Goal: Task Accomplishment & Management: Manage account settings

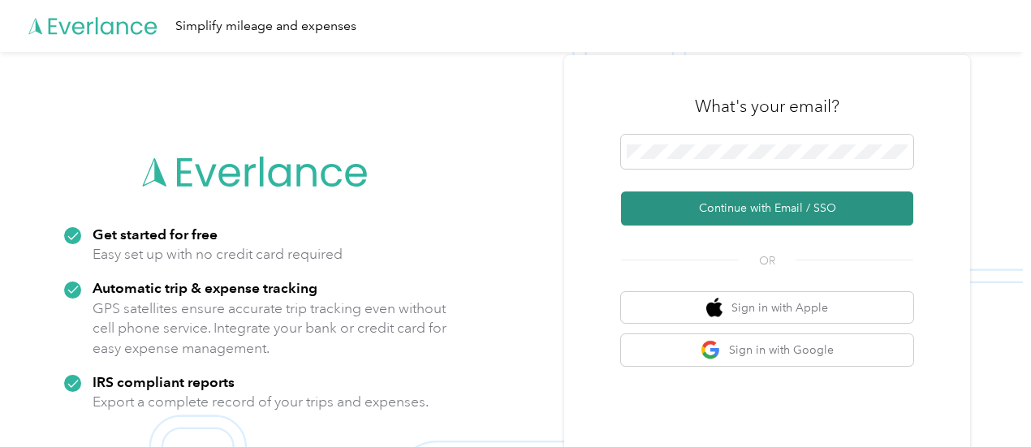
click at [733, 207] on button "Continue with Email / SSO" at bounding box center [767, 209] width 292 height 34
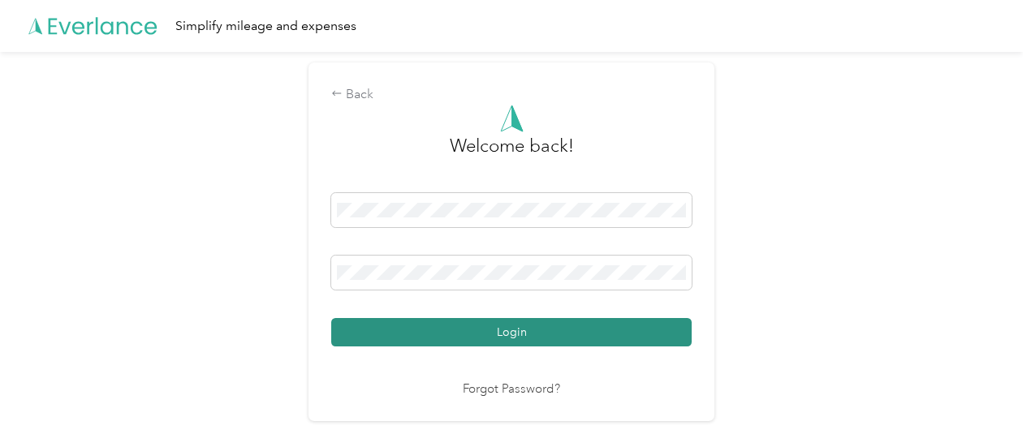
click at [418, 325] on button "Login" at bounding box center [511, 332] width 360 height 28
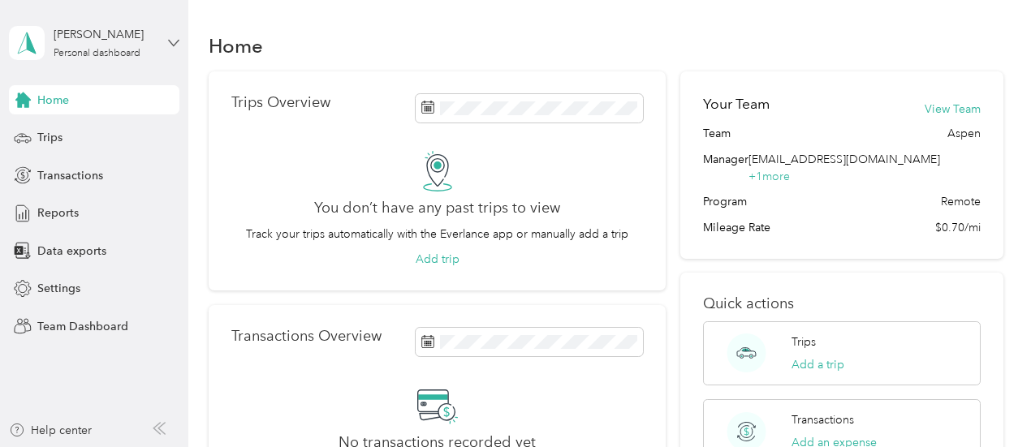
click at [175, 44] on icon at bounding box center [173, 42] width 11 height 11
click at [104, 125] on div "Team dashboard" at bounding box center [67, 133] width 87 height 17
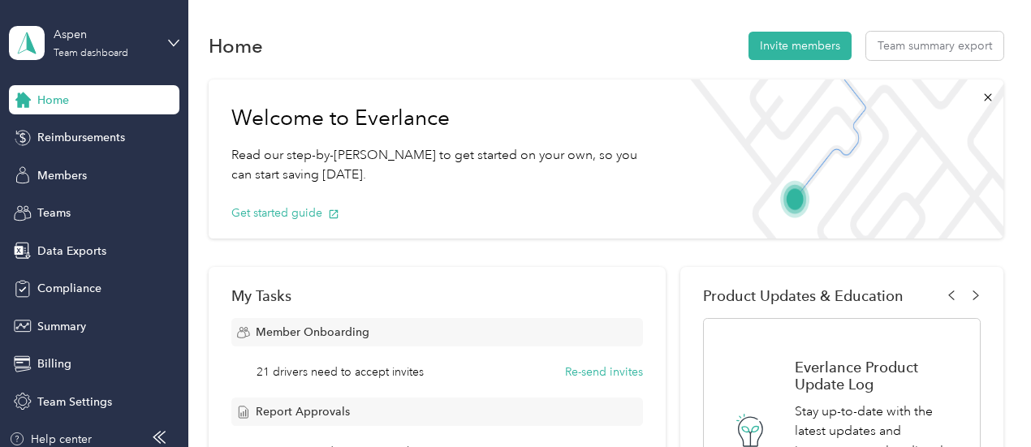
scroll to position [391, 0]
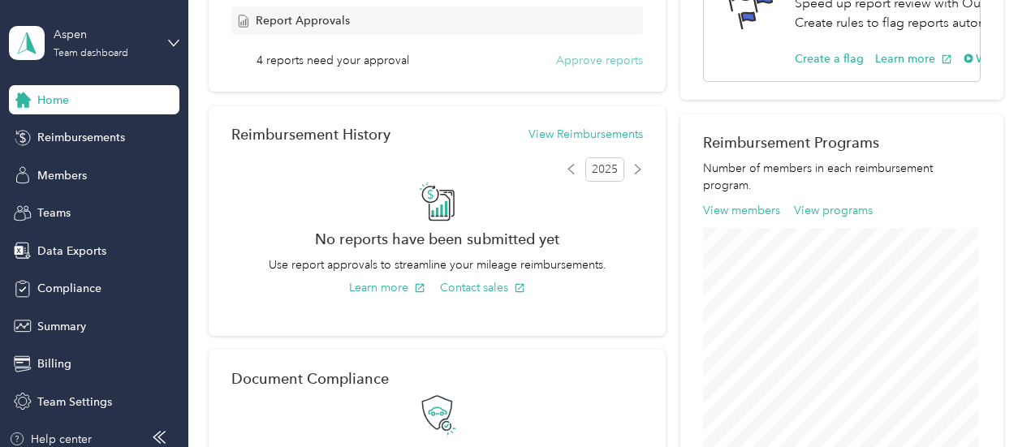
click at [588, 58] on button "Approve reports" at bounding box center [599, 60] width 87 height 17
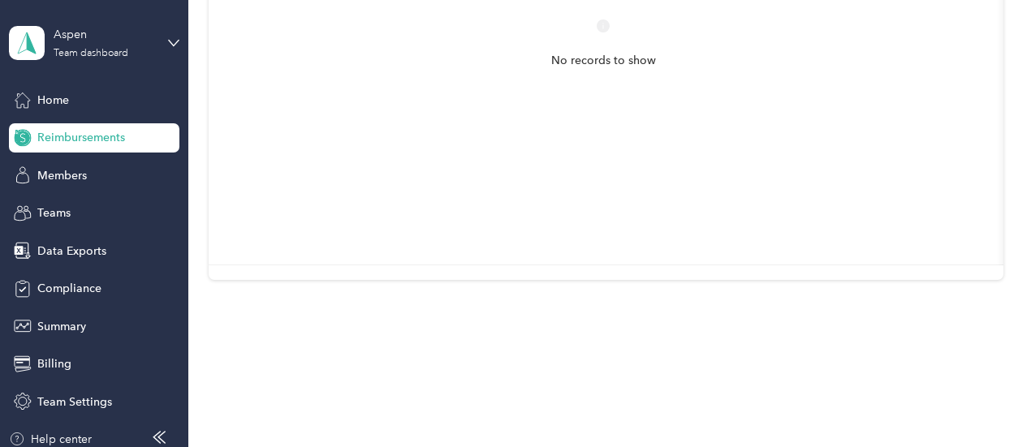
scroll to position [399, 0]
click at [51, 211] on span "Teams" at bounding box center [53, 213] width 33 height 17
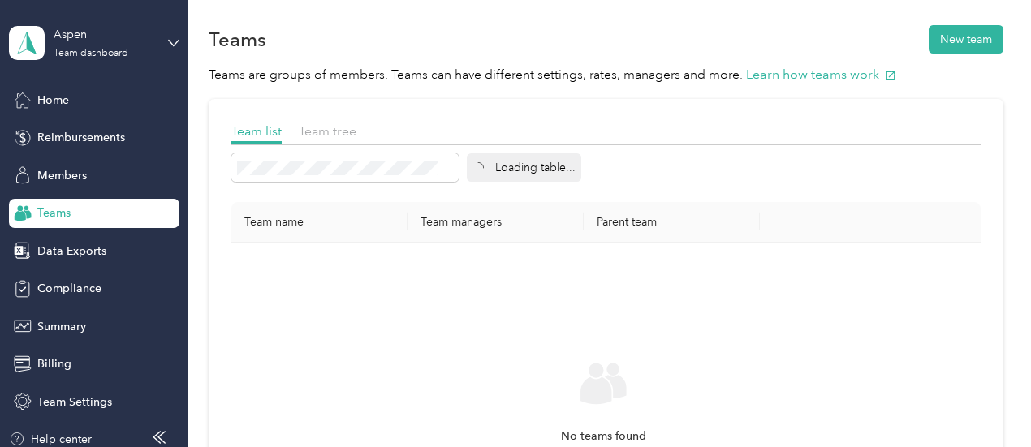
scroll to position [399, 0]
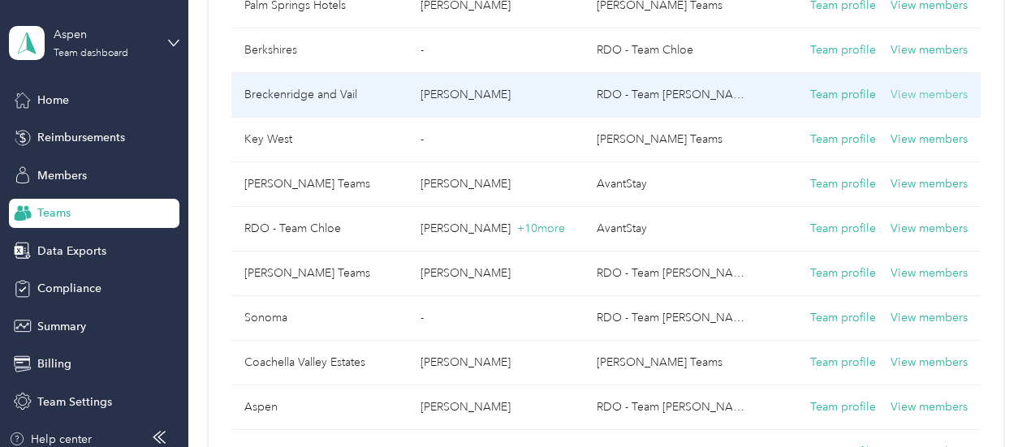
click at [929, 93] on button "View members" at bounding box center [928, 95] width 77 height 18
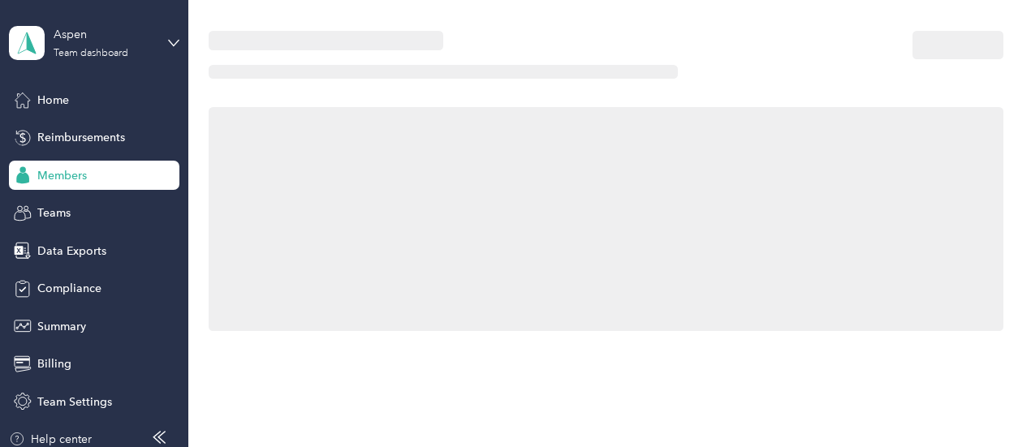
scroll to position [399, 0]
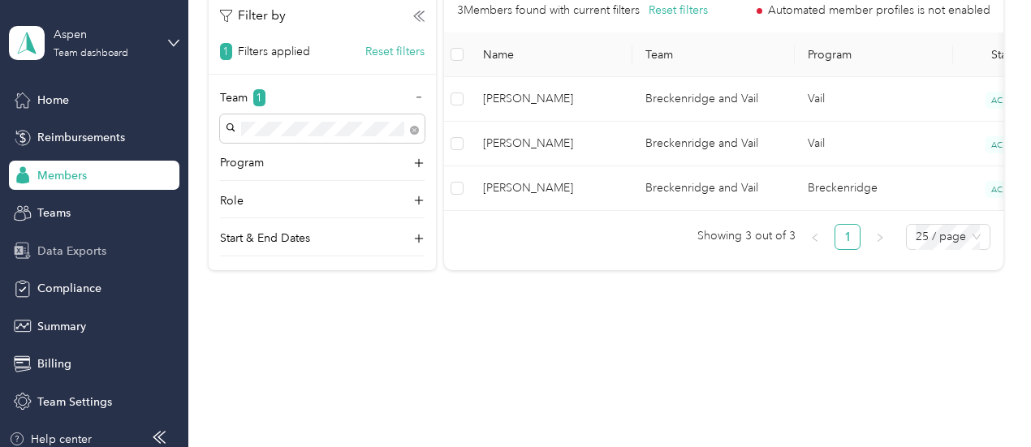
click at [62, 247] on span "Data Exports" at bounding box center [71, 251] width 69 height 17
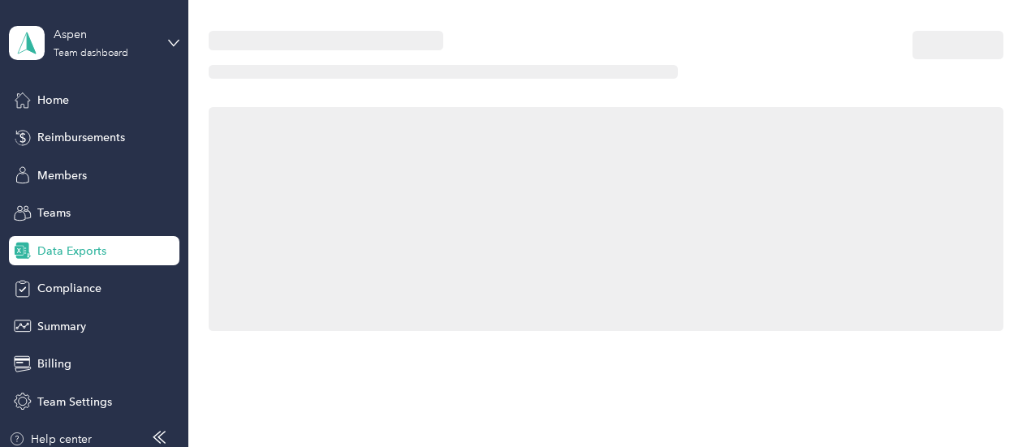
scroll to position [237, 0]
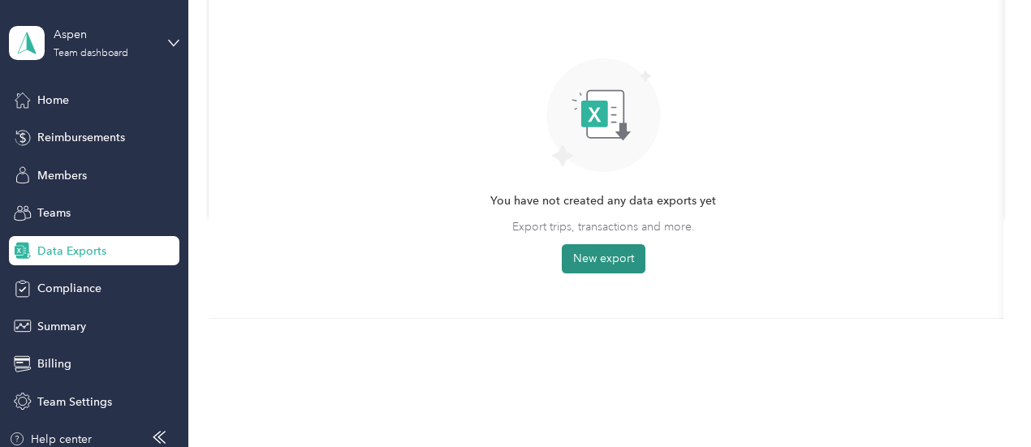
click at [601, 263] on button "New export" at bounding box center [604, 258] width 84 height 29
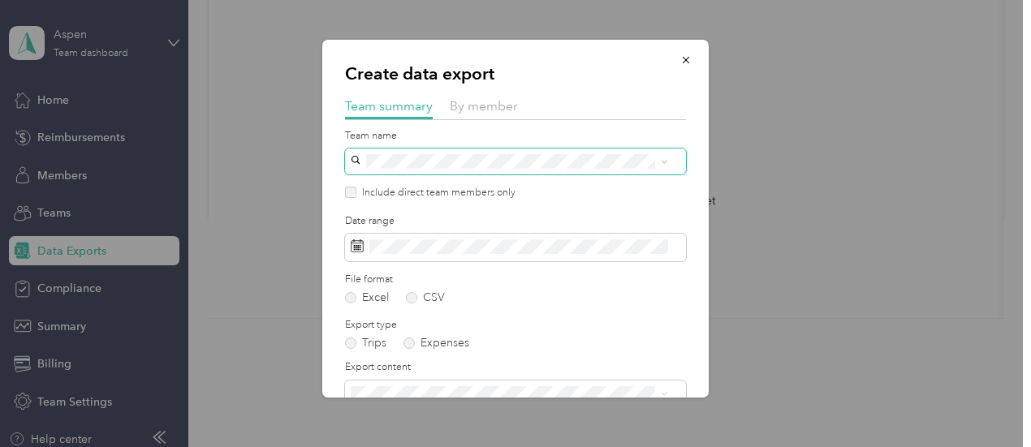
click at [665, 164] on icon at bounding box center [664, 161] width 7 height 7
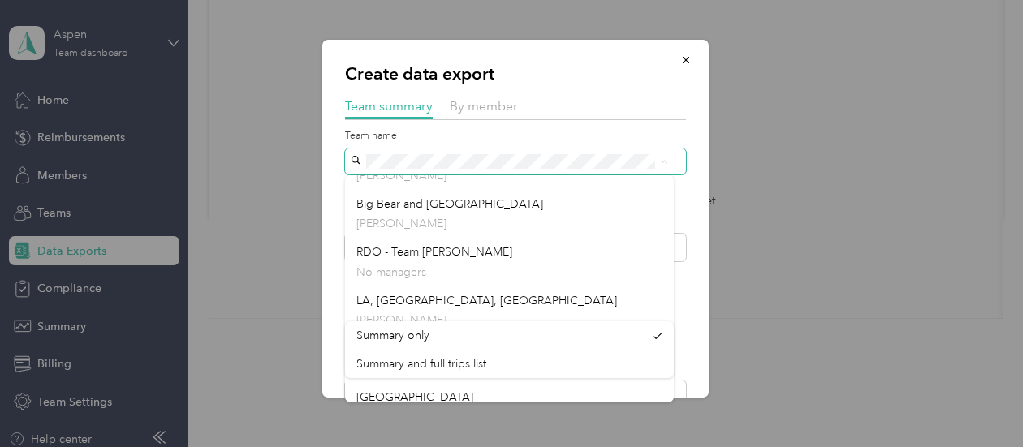
scroll to position [826, 0]
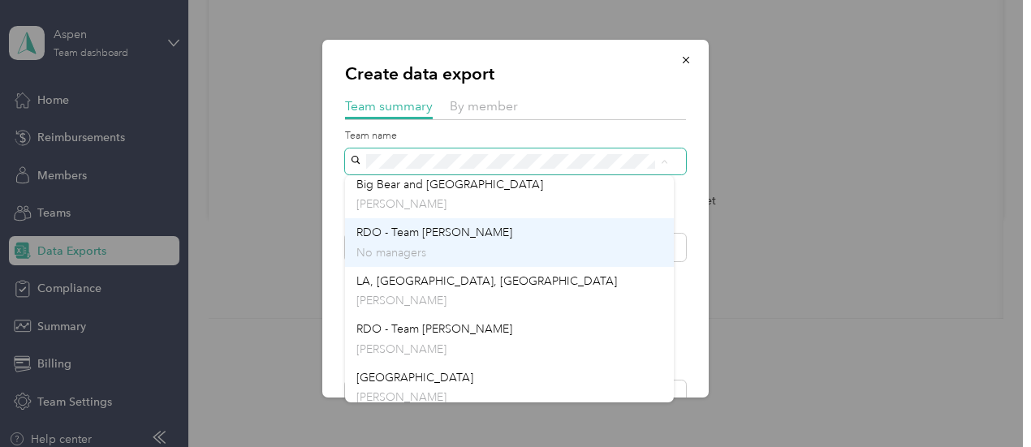
click at [441, 241] on div "RDO - Team [PERSON_NAME] No managers" at bounding box center [509, 242] width 306 height 37
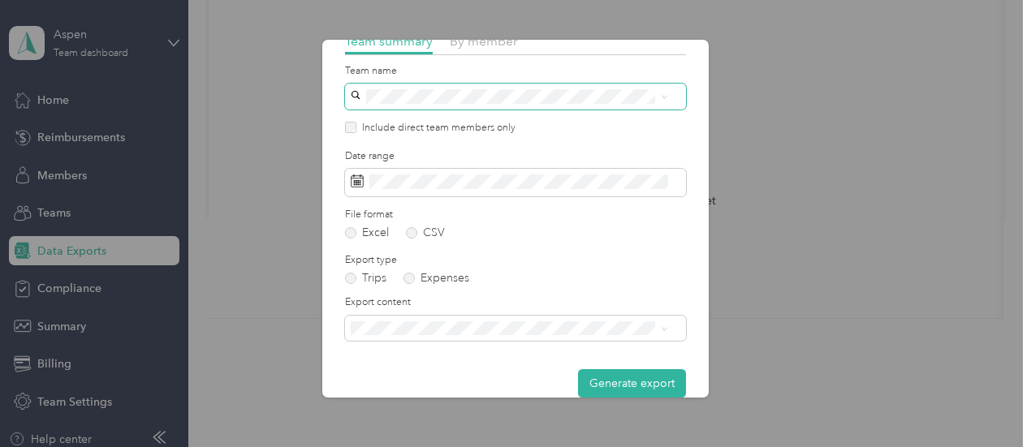
scroll to position [87, 0]
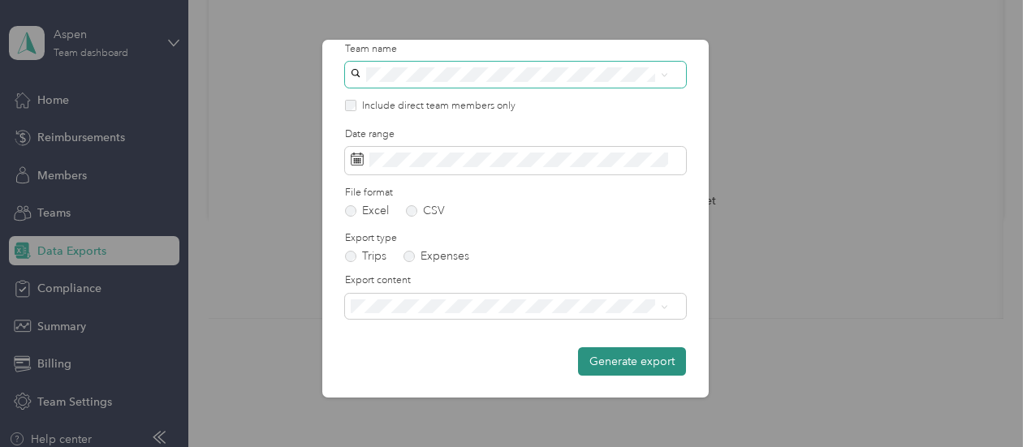
click at [627, 356] on button "Generate export" at bounding box center [632, 361] width 108 height 28
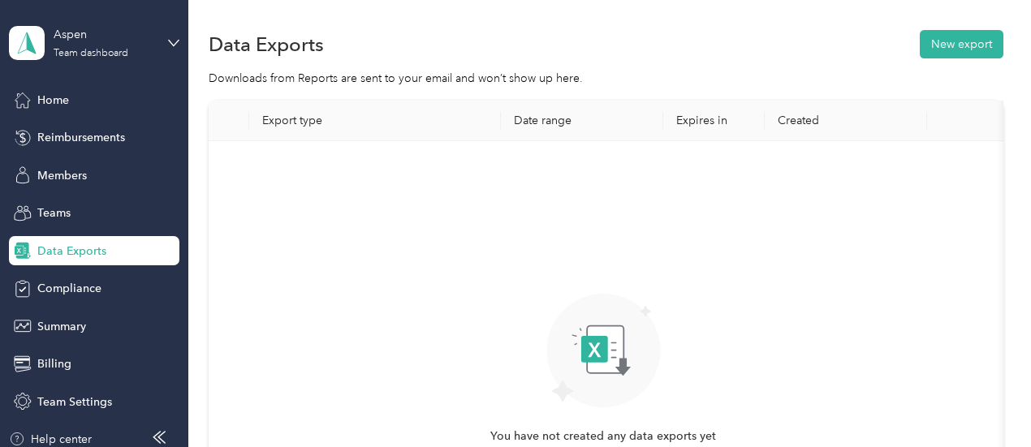
scroll to position [0, 0]
click at [317, 130] on th "Export type" at bounding box center [375, 122] width 252 height 41
click at [315, 189] on div "You have not created any data exports yet Export trips, transactions and more. …" at bounding box center [604, 349] width 764 height 386
click at [57, 286] on span "Compliance" at bounding box center [69, 288] width 64 height 17
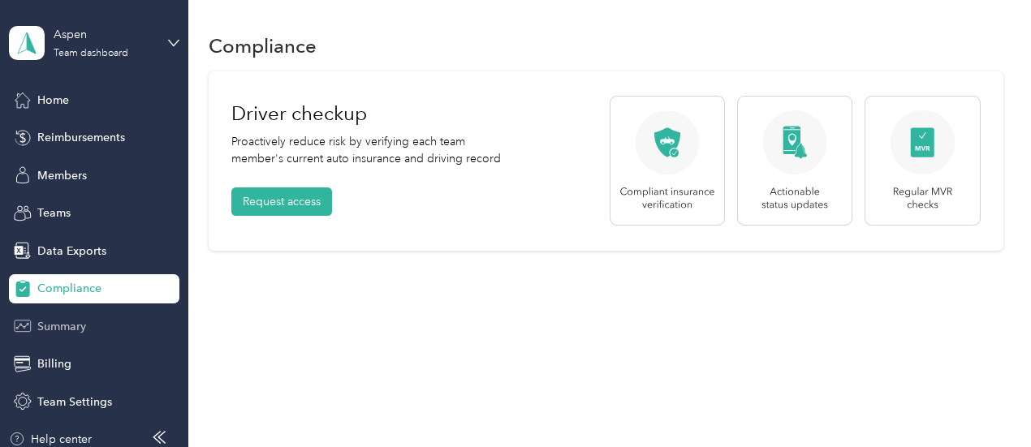
click at [55, 321] on span "Summary" at bounding box center [61, 326] width 49 height 17
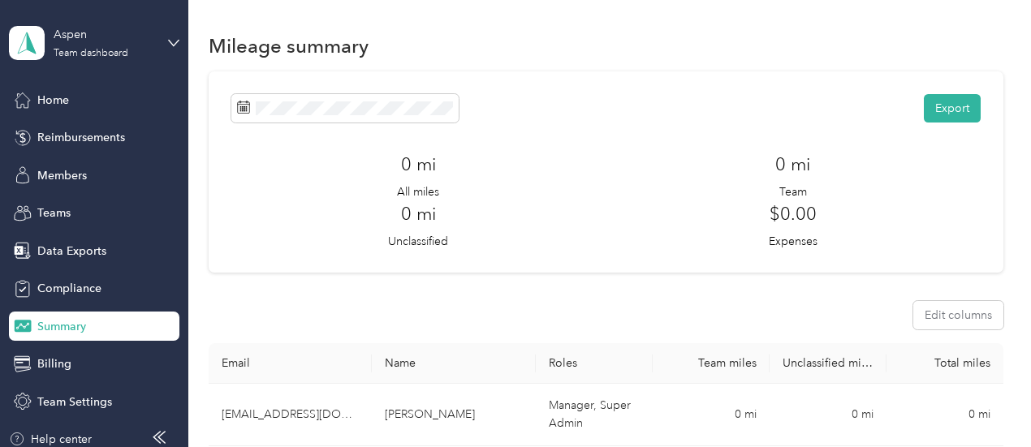
scroll to position [281, 0]
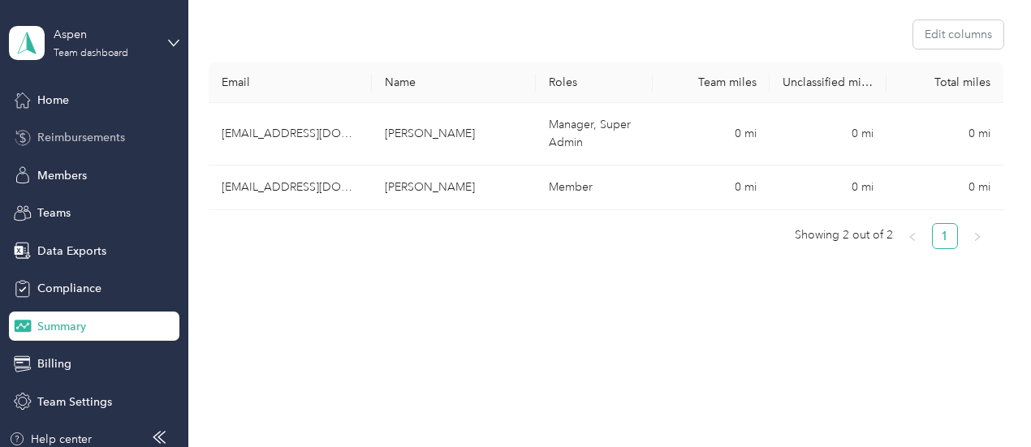
click at [68, 136] on span "Reimbursements" at bounding box center [81, 137] width 88 height 17
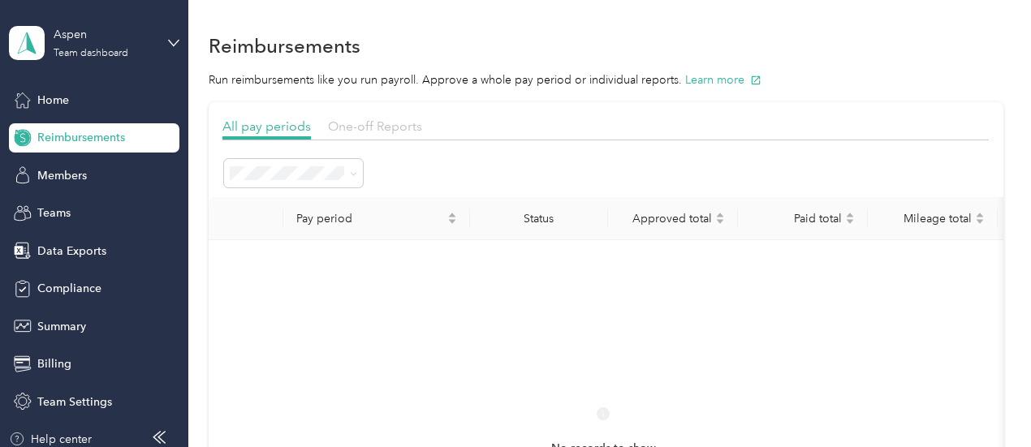
click at [377, 124] on span "One-off Reports" at bounding box center [375, 125] width 94 height 15
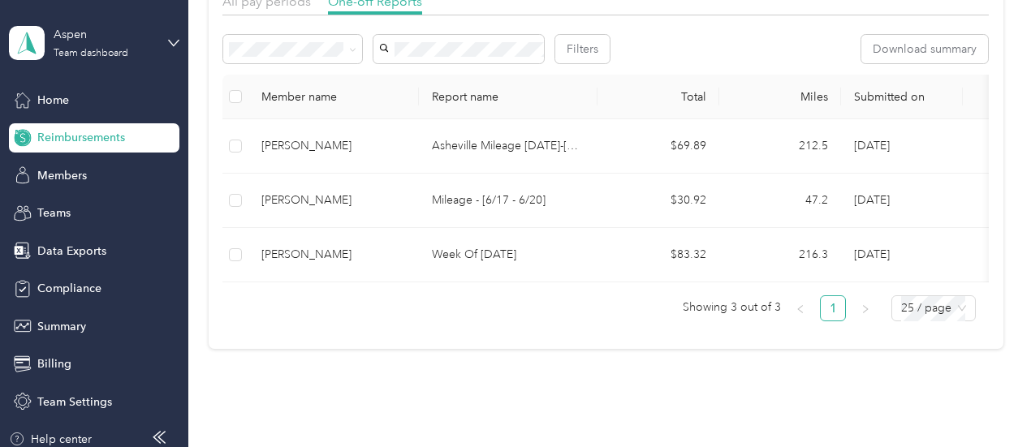
scroll to position [126, 0]
click at [349, 44] on span at bounding box center [352, 48] width 7 height 14
click at [353, 48] on icon at bounding box center [352, 48] width 7 height 7
click at [261, 78] on div "All" at bounding box center [293, 77] width 116 height 17
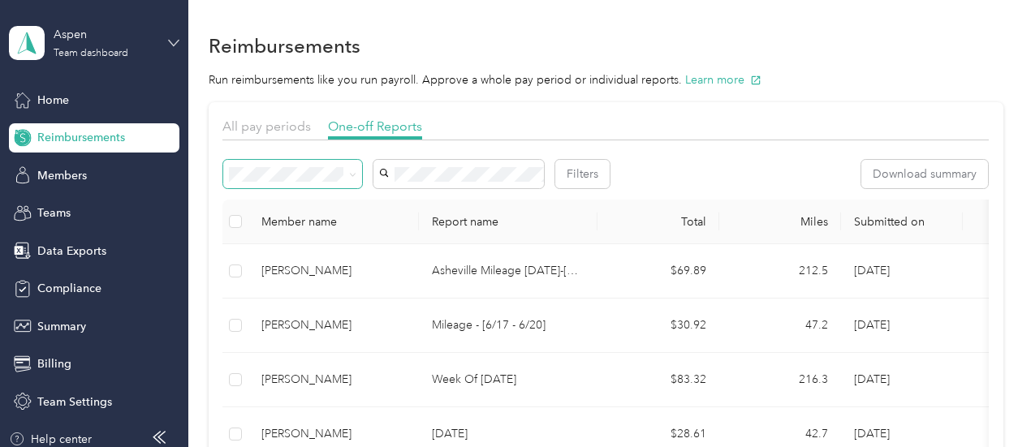
click at [170, 41] on icon at bounding box center [173, 42] width 11 height 11
click at [102, 131] on div "Team dashboard" at bounding box center [61, 133] width 89 height 17
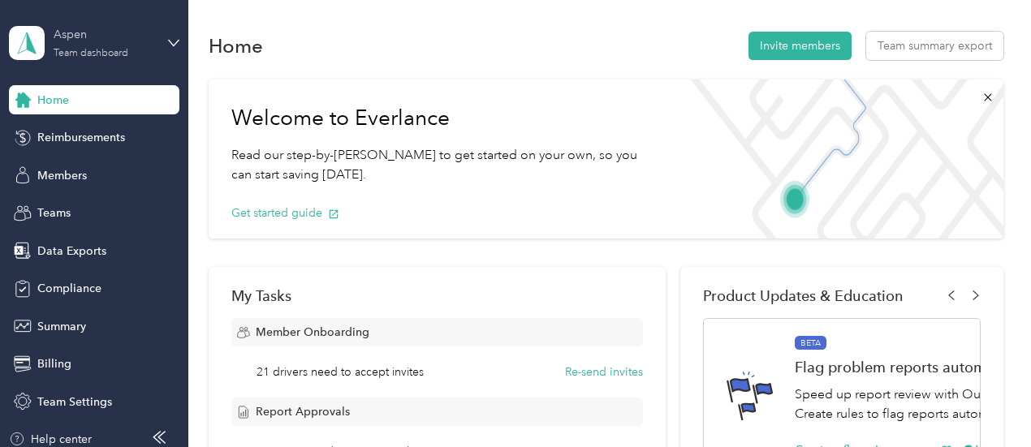
click at [101, 51] on div "Team dashboard" at bounding box center [91, 54] width 75 height 10
click at [97, 127] on div "Team dashboard" at bounding box center [61, 124] width 89 height 17
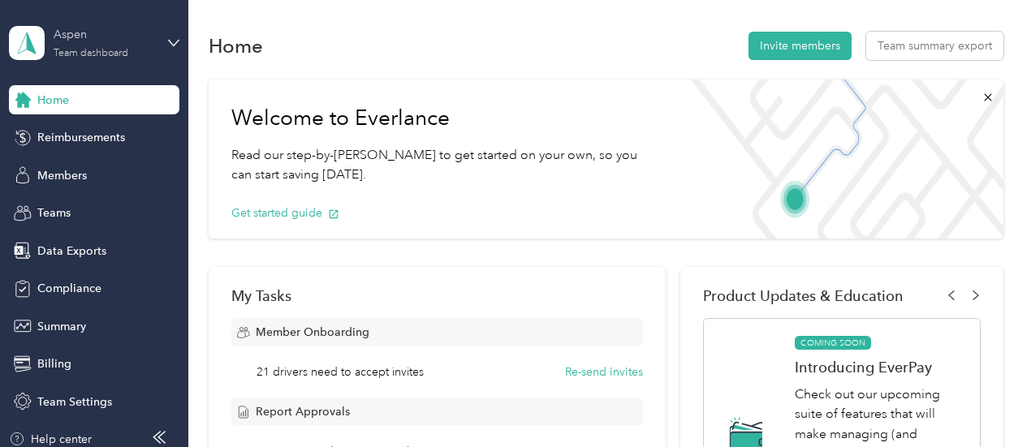
click at [80, 34] on div "Aspen" at bounding box center [104, 34] width 101 height 17
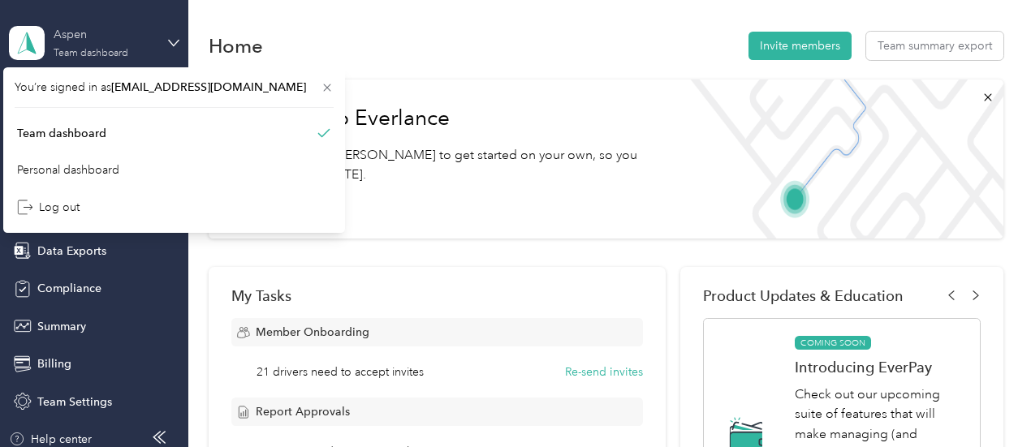
click at [80, 34] on div "Aspen" at bounding box center [104, 34] width 101 height 17
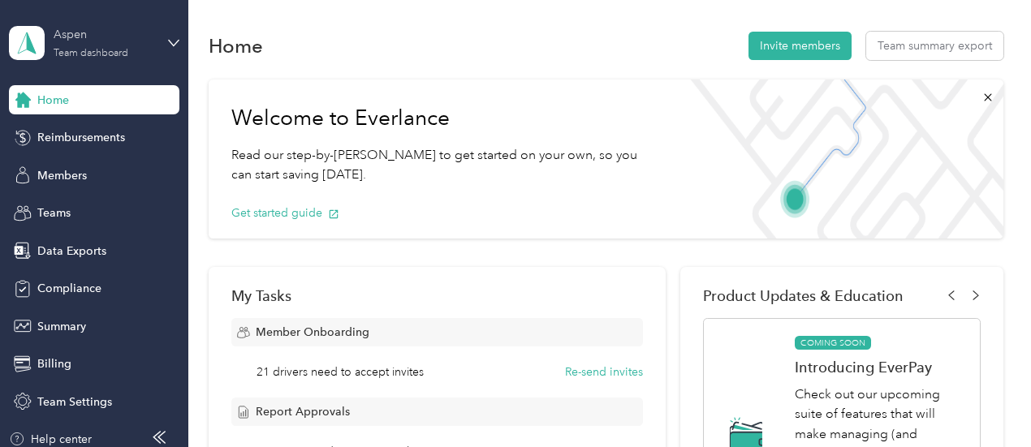
click at [80, 34] on div "Aspen" at bounding box center [104, 34] width 101 height 17
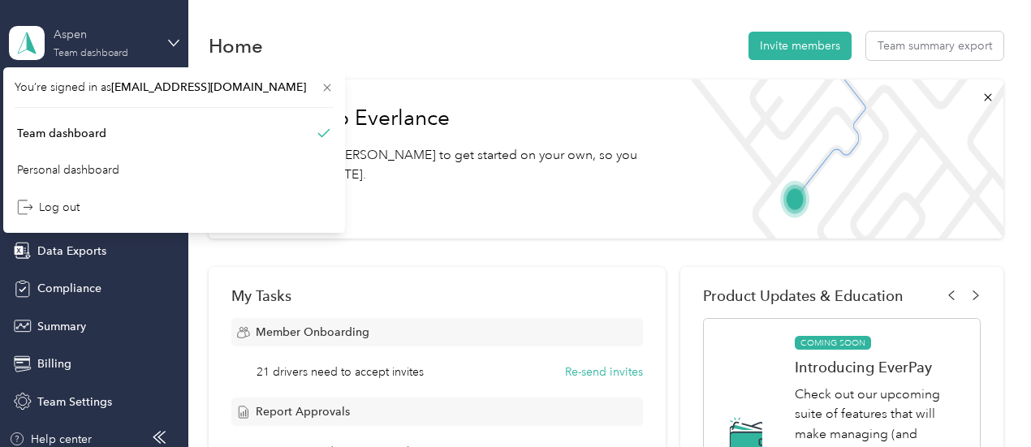
click at [80, 34] on div "Aspen" at bounding box center [104, 34] width 101 height 17
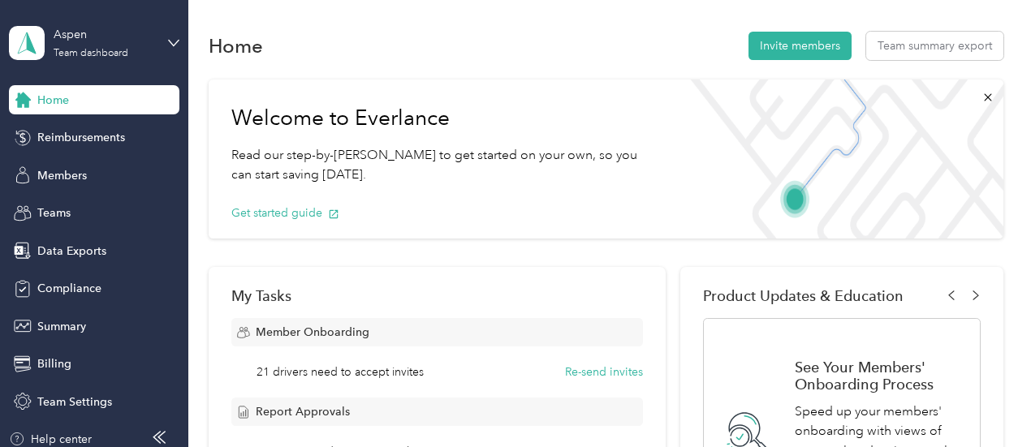
scroll to position [391, 0]
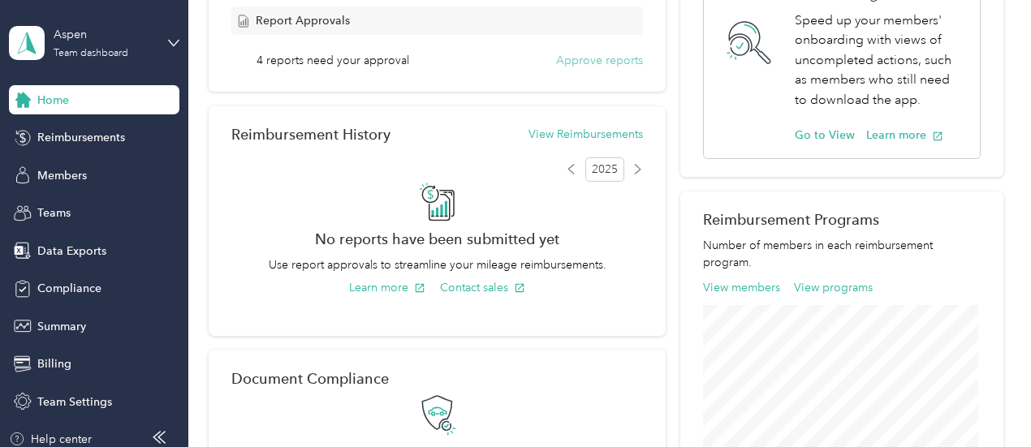
click at [621, 62] on button "Approve reports" at bounding box center [599, 60] width 87 height 17
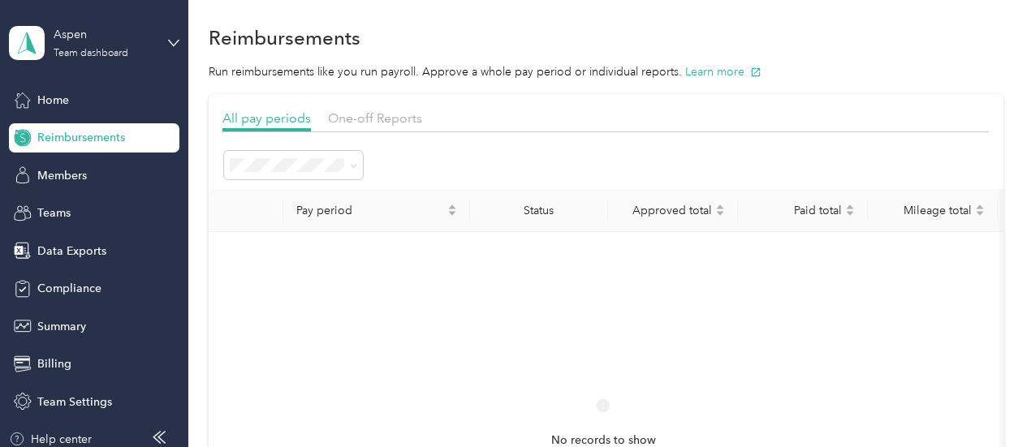
scroll to position [399, 0]
